Goal: Task Accomplishment & Management: Manage account settings

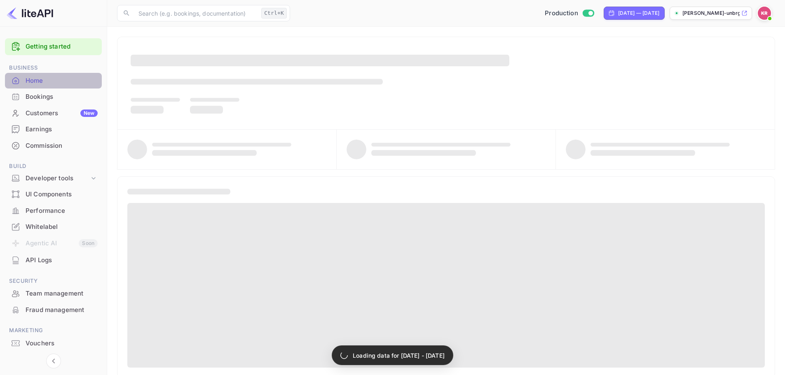
click at [46, 83] on div "Home" at bounding box center [62, 80] width 72 height 9
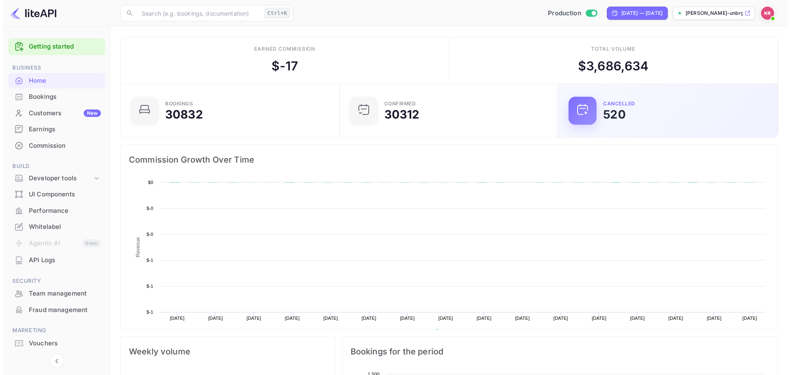
scroll to position [128, 208]
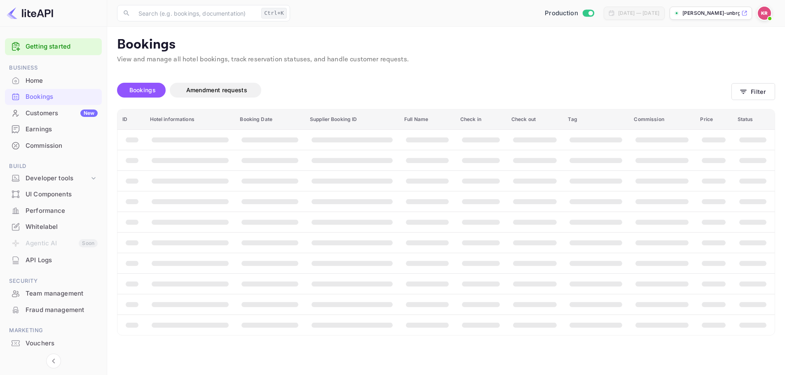
drag, startPoint x: 54, startPoint y: 101, endPoint x: 52, endPoint y: 94, distance: 7.1
click at [52, 94] on div "Bookings" at bounding box center [62, 96] width 72 height 9
click at [744, 86] on button "Filter" at bounding box center [759, 91] width 44 height 17
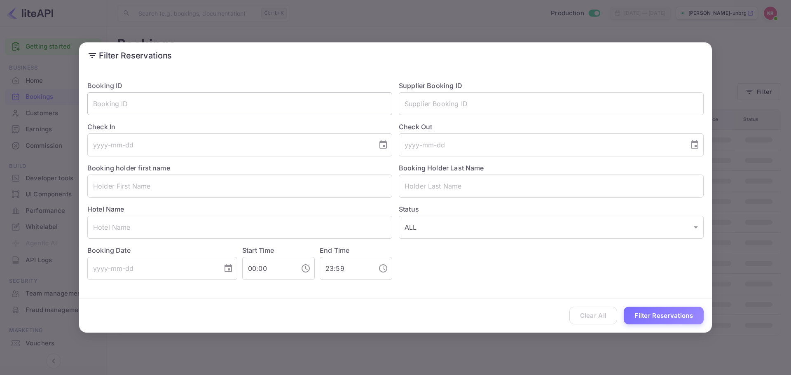
click at [210, 105] on input "text" at bounding box center [239, 103] width 305 height 23
paste input "TqDnbNysh"
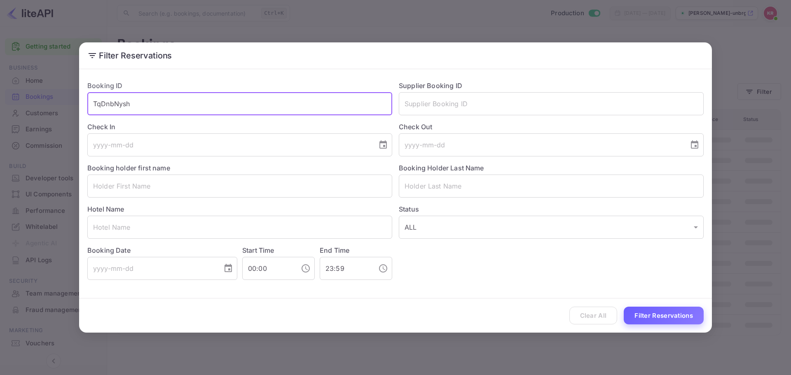
type input "TqDnbNysh"
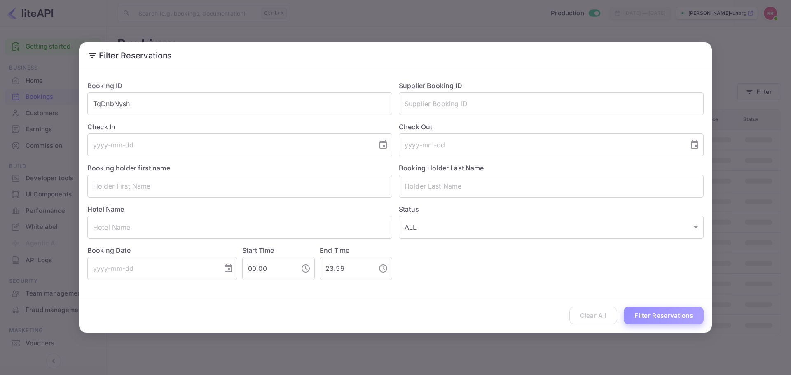
click at [677, 314] on button "Filter Reservations" at bounding box center [664, 316] width 80 height 18
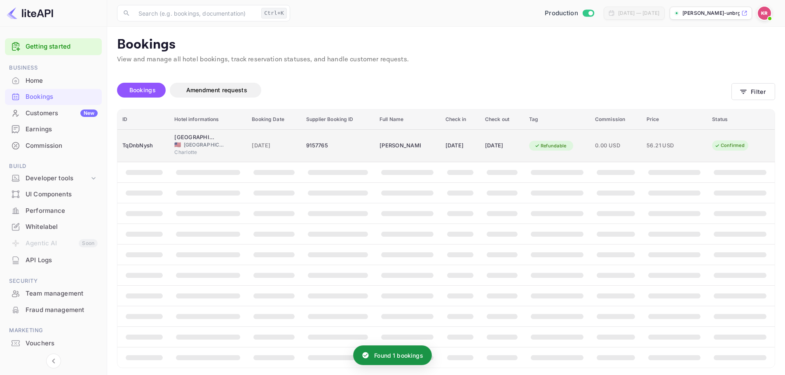
click at [412, 148] on td "[PERSON_NAME]" at bounding box center [406, 145] width 65 height 33
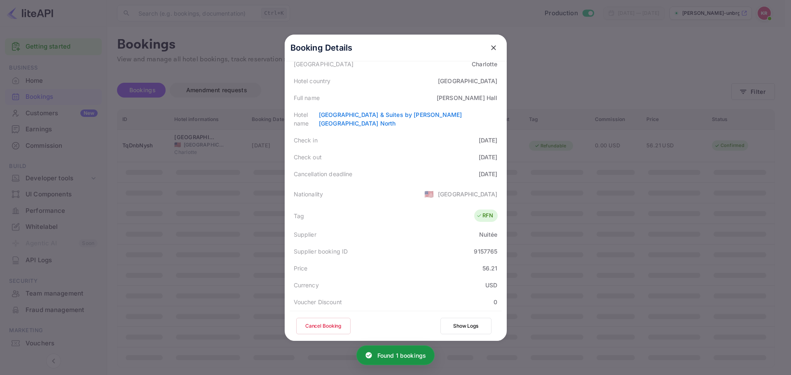
scroll to position [165, 0]
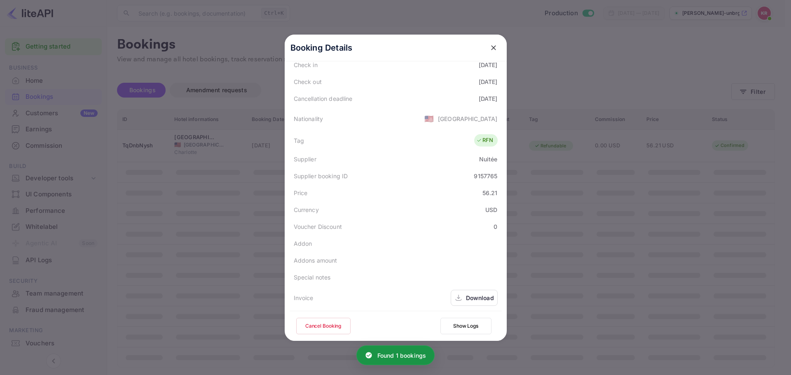
click at [313, 324] on button "Cancel Booking" at bounding box center [323, 326] width 54 height 16
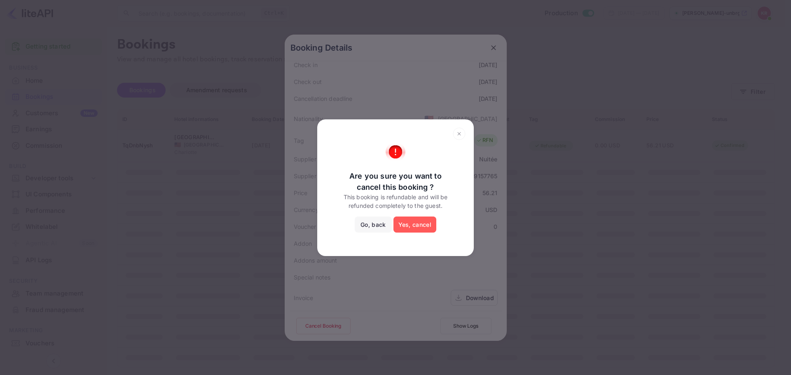
click at [416, 225] on button "Yes, cancel" at bounding box center [414, 225] width 43 height 16
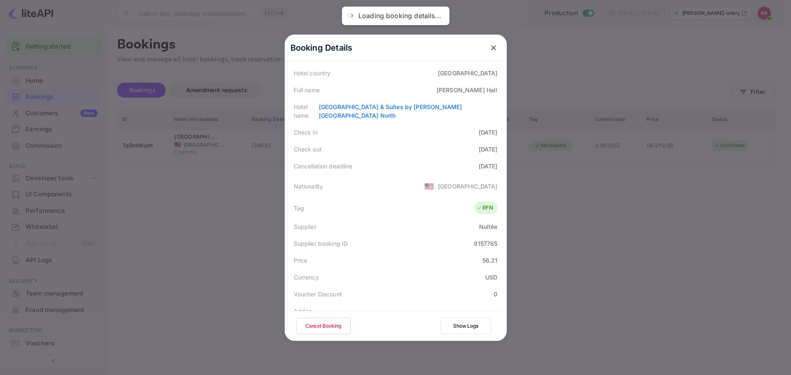
scroll to position [183, 0]
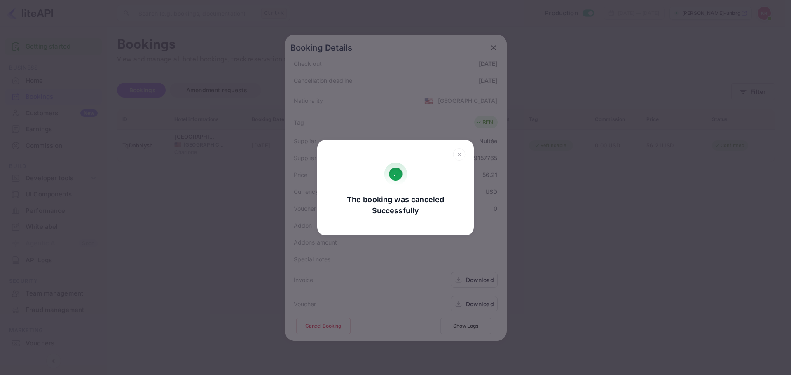
click at [269, 257] on div "The booking was canceled Successfully Go, back Yes, cancel" at bounding box center [395, 187] width 791 height 375
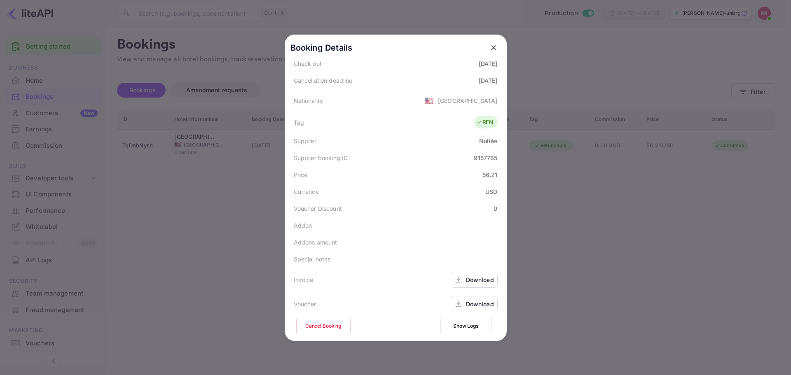
click at [491, 47] on icon "close" at bounding box center [493, 48] width 8 height 8
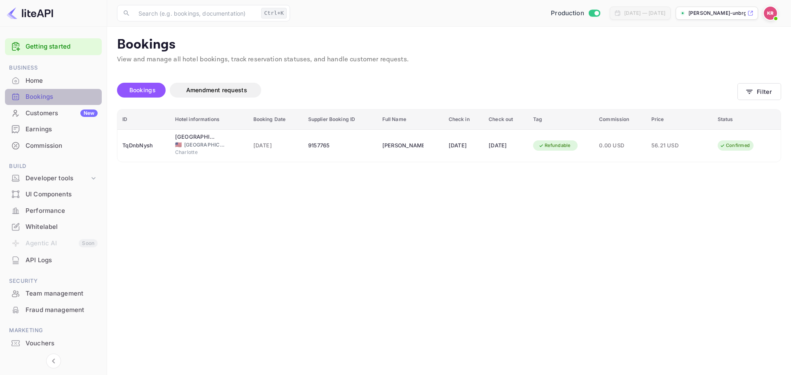
click at [69, 94] on div "Bookings" at bounding box center [62, 96] width 72 height 9
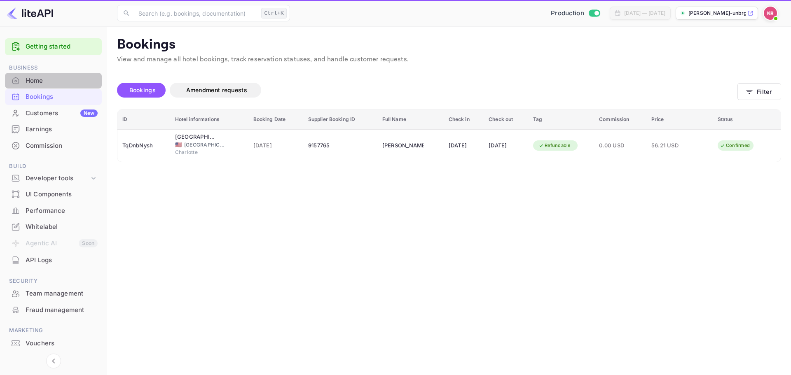
click at [59, 83] on div "Home" at bounding box center [62, 80] width 72 height 9
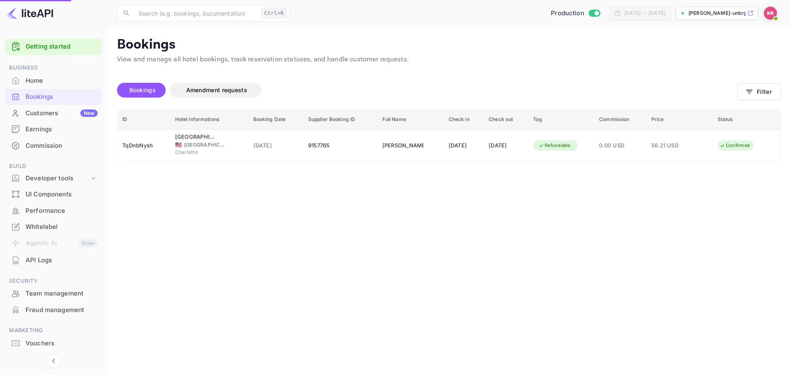
click at [60, 96] on div "Bookings" at bounding box center [62, 96] width 72 height 9
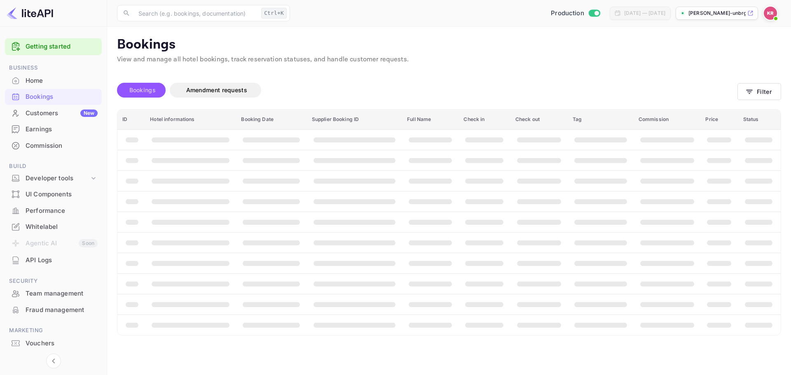
click at [143, 88] on span "Bookings" at bounding box center [142, 89] width 26 height 7
click at [754, 93] on button "Filter" at bounding box center [759, 91] width 44 height 17
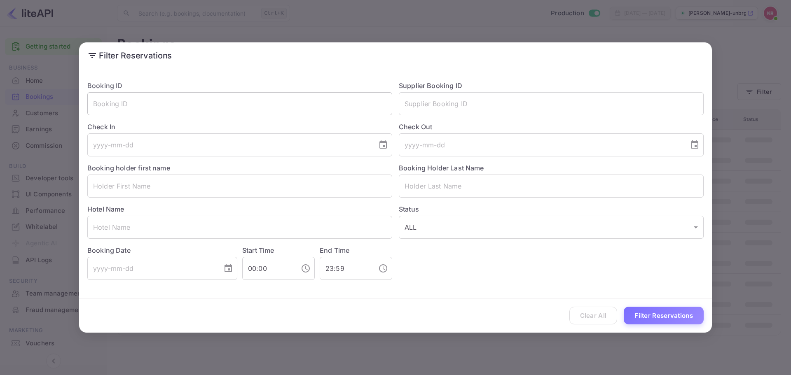
click at [199, 110] on input "text" at bounding box center [239, 103] width 305 height 23
paste input "TqDnbNysh"
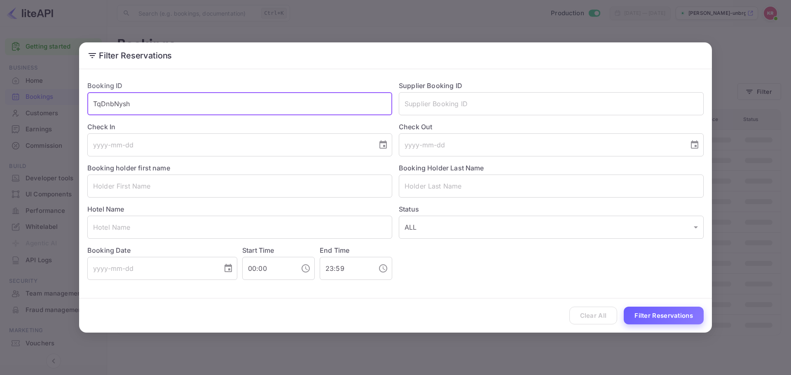
type input "TqDnbNysh"
click at [647, 314] on button "Filter Reservations" at bounding box center [664, 316] width 80 height 18
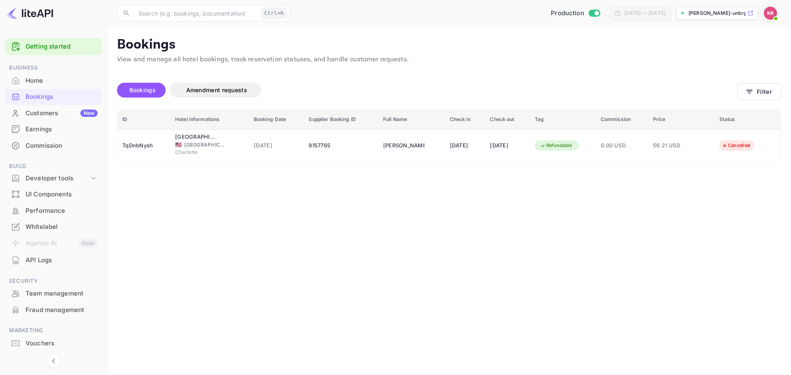
click at [114, 294] on main "Bookings View and manage all hotel bookings, track reservation statuses, and ha…" at bounding box center [449, 201] width 684 height 348
